Goal: Navigation & Orientation: Find specific page/section

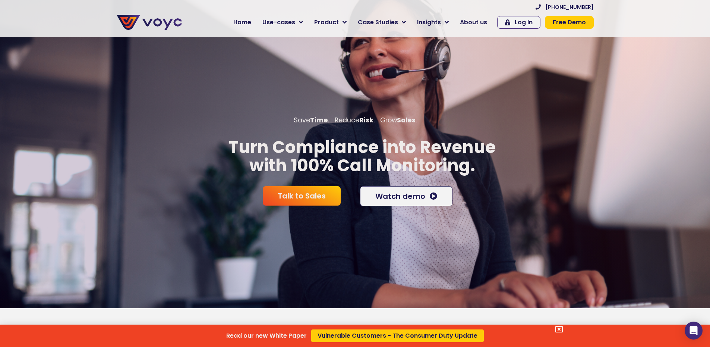
click at [305, 22] on div "Read our new White Paper Vulnerable Customers - The Consumer Duty Update" at bounding box center [355, 173] width 710 height 347
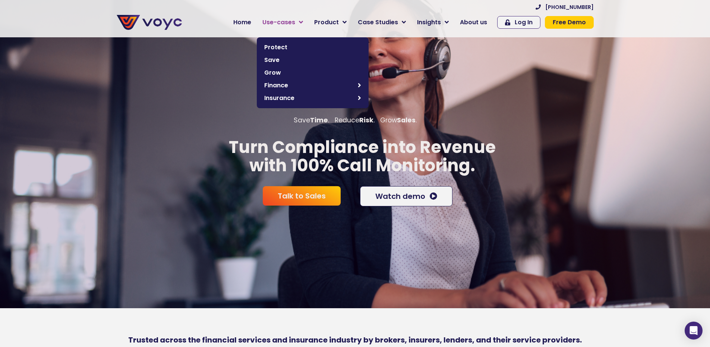
click at [303, 22] on icon at bounding box center [301, 22] width 4 height 7
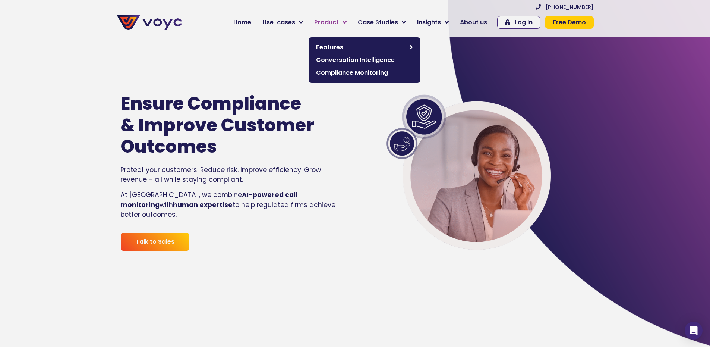
click at [347, 22] on icon at bounding box center [344, 22] width 4 height 7
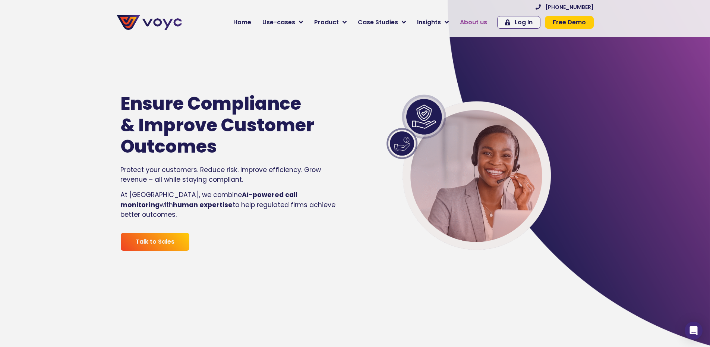
click at [481, 21] on span "About us" at bounding box center [473, 22] width 27 height 9
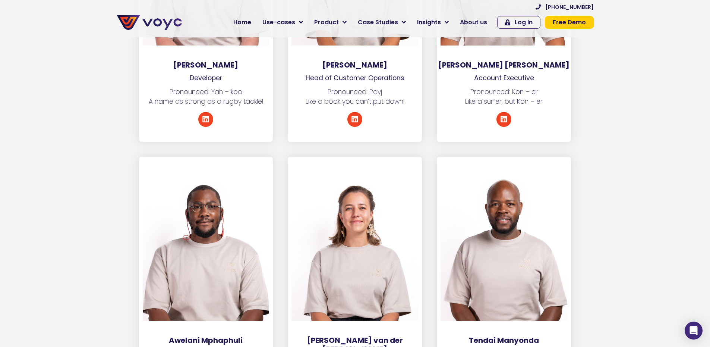
scroll to position [2351, 0]
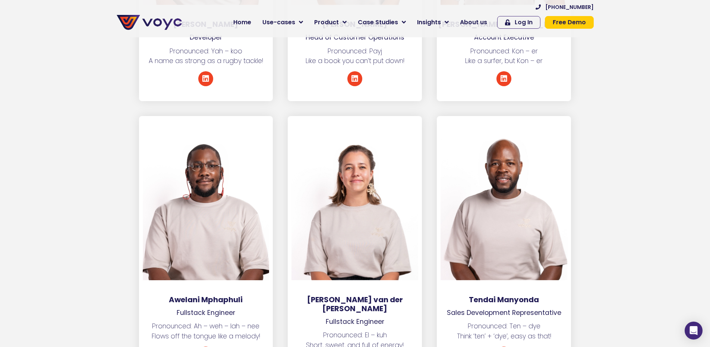
drag, startPoint x: 707, startPoint y: 170, endPoint x: 701, endPoint y: 117, distance: 52.5
click at [701, 117] on section "Awelani Mphaphuli Fullstack Engineer Pronounced: Ah – weh – lah – nee Flows off…" at bounding box center [355, 258] width 710 height 284
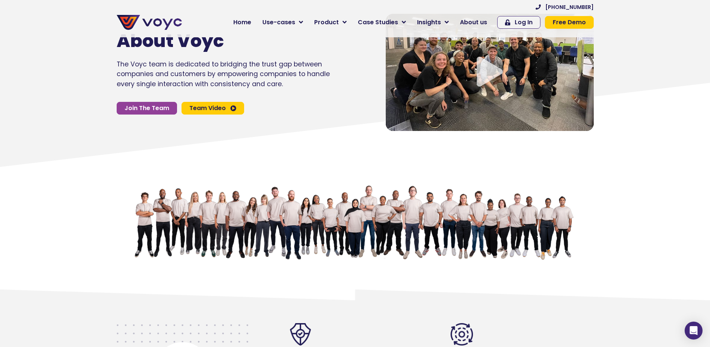
scroll to position [0, 0]
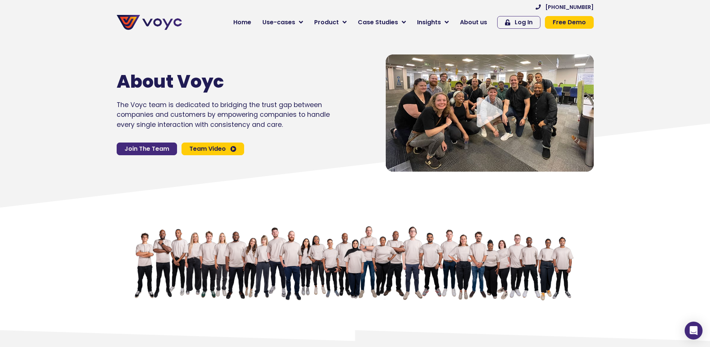
click at [154, 146] on span "Join The Team" at bounding box center [146, 149] width 45 height 6
